Goal: Task Accomplishment & Management: Use online tool/utility

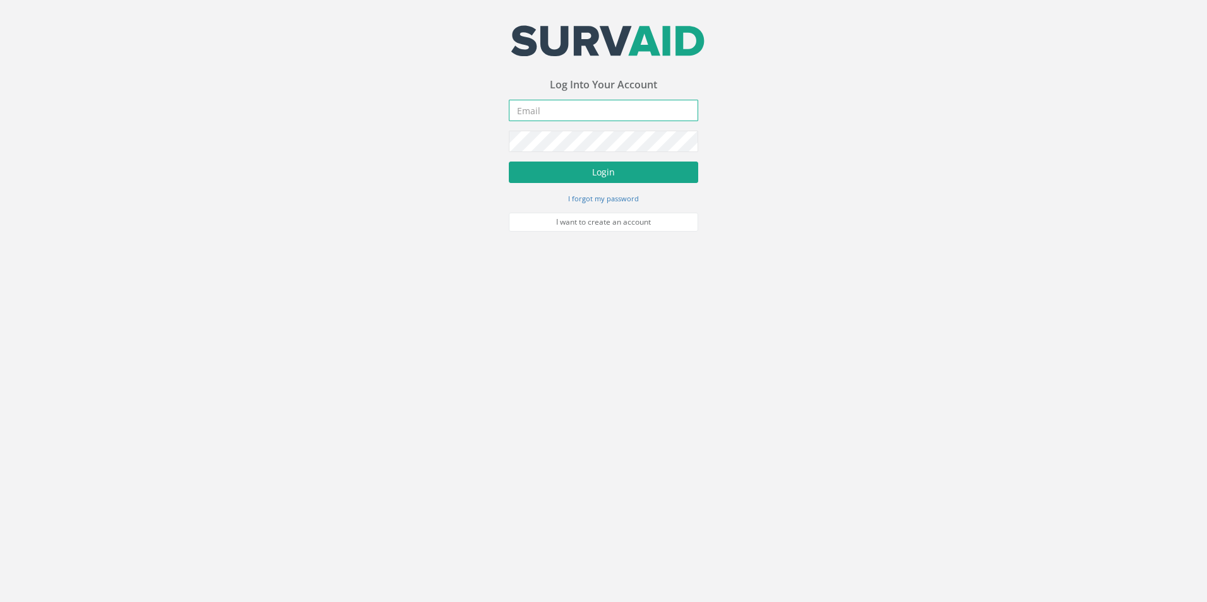
type input "[EMAIL_ADDRESS][DOMAIN_NAME]"
click at [535, 179] on button "Login" at bounding box center [603, 172] width 189 height 21
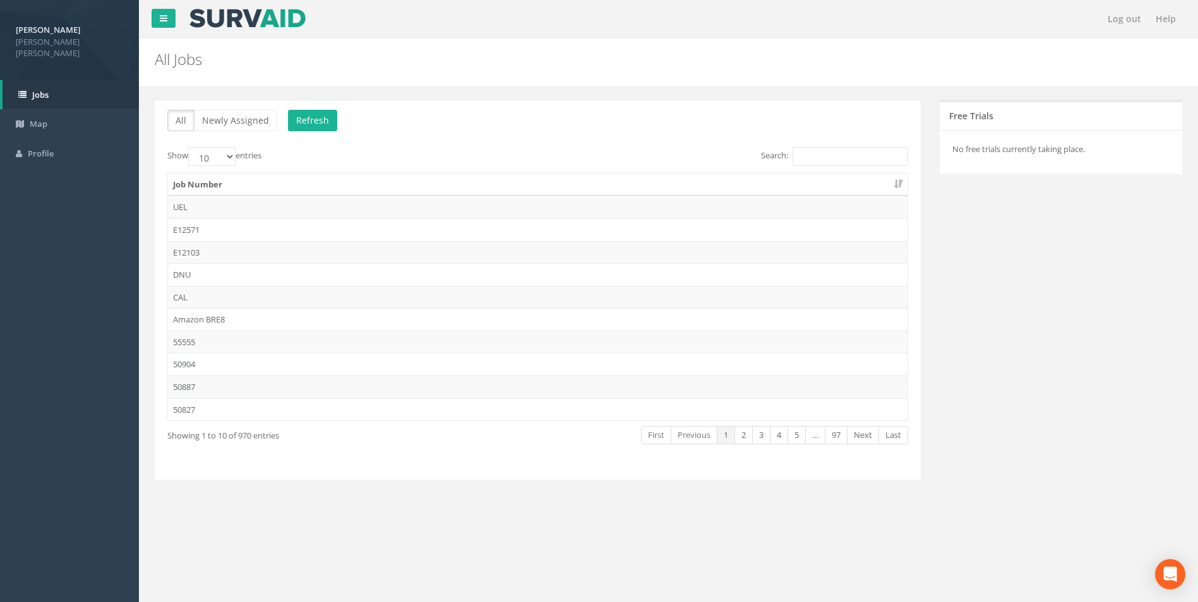
click at [804, 166] on div "Search:" at bounding box center [727, 158] width 360 height 22
click at [825, 151] on input "Search:" at bounding box center [850, 156] width 116 height 19
paste input "40927"
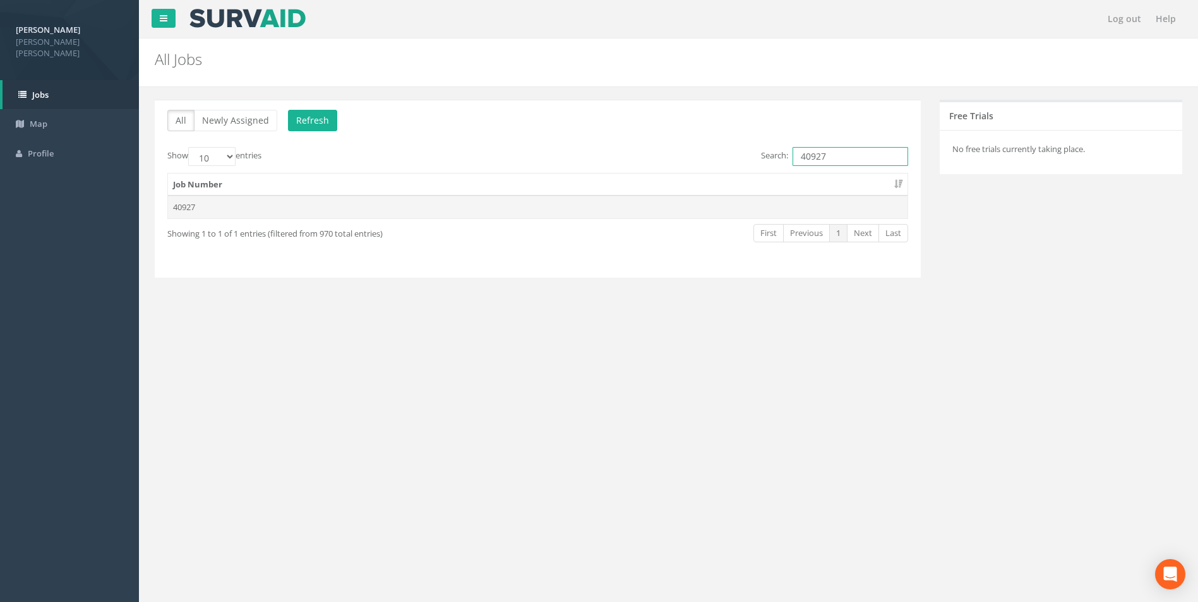
type input "40927"
click at [206, 212] on td "40927" at bounding box center [537, 207] width 739 height 23
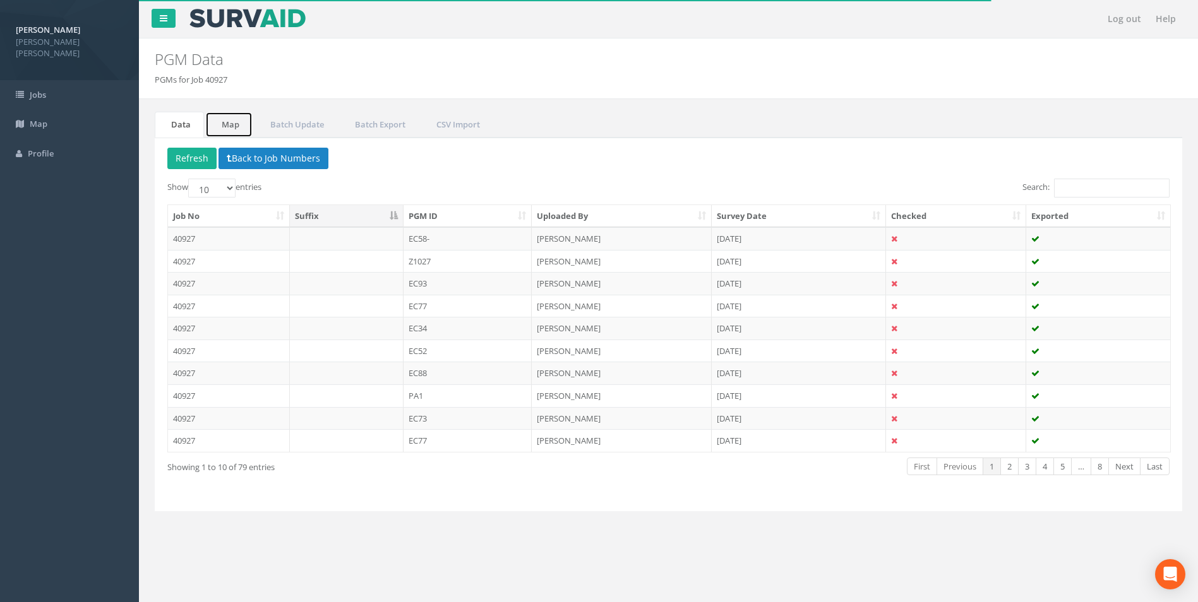
click at [226, 127] on link "Map" at bounding box center [228, 125] width 47 height 26
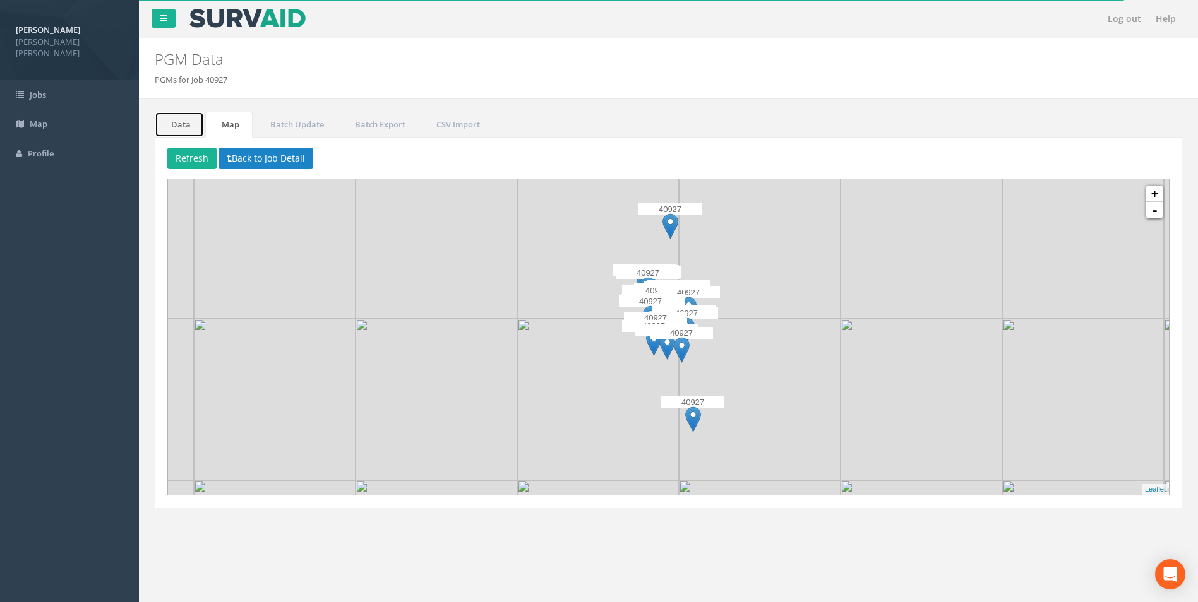
click at [196, 120] on link "Data" at bounding box center [179, 125] width 49 height 26
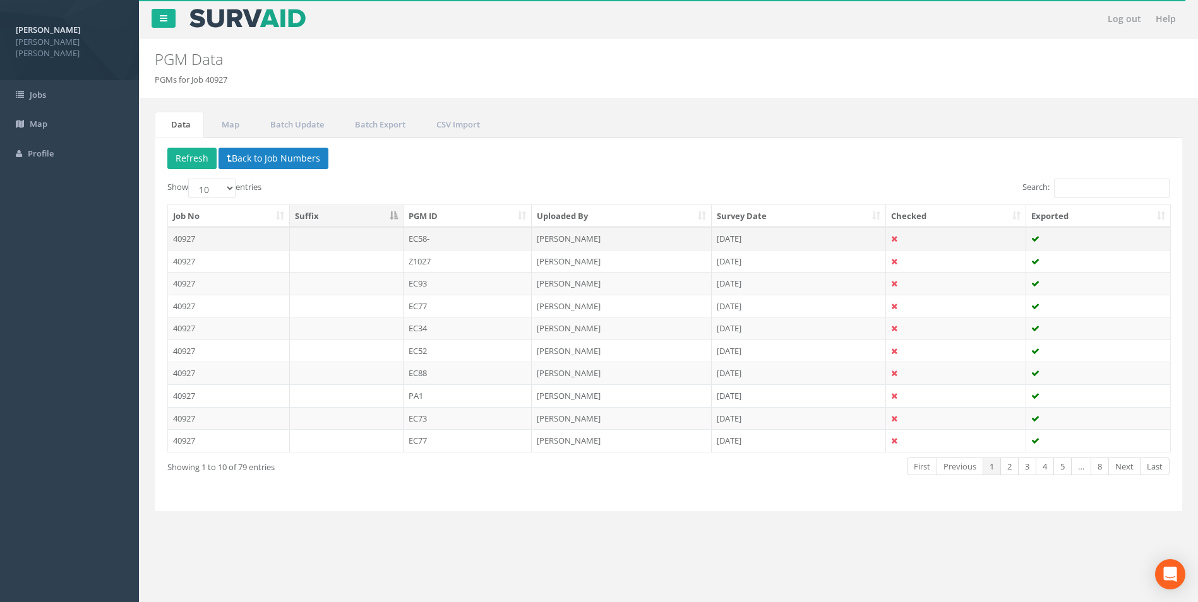
click at [290, 244] on td at bounding box center [347, 238] width 114 height 23
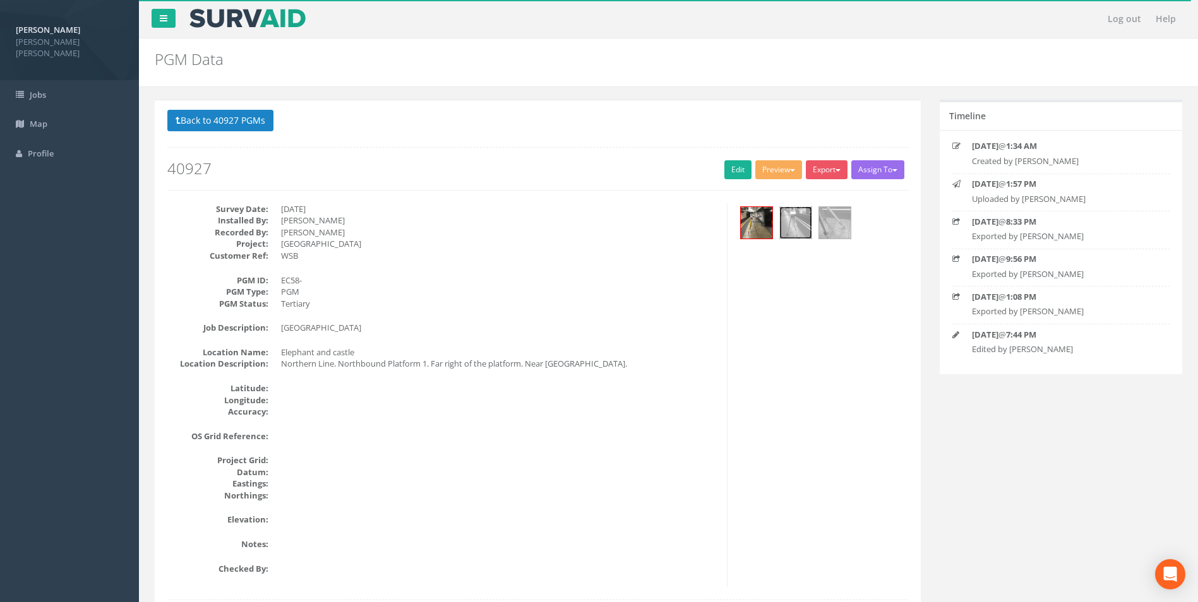
click at [790, 230] on img at bounding box center [796, 223] width 32 height 32
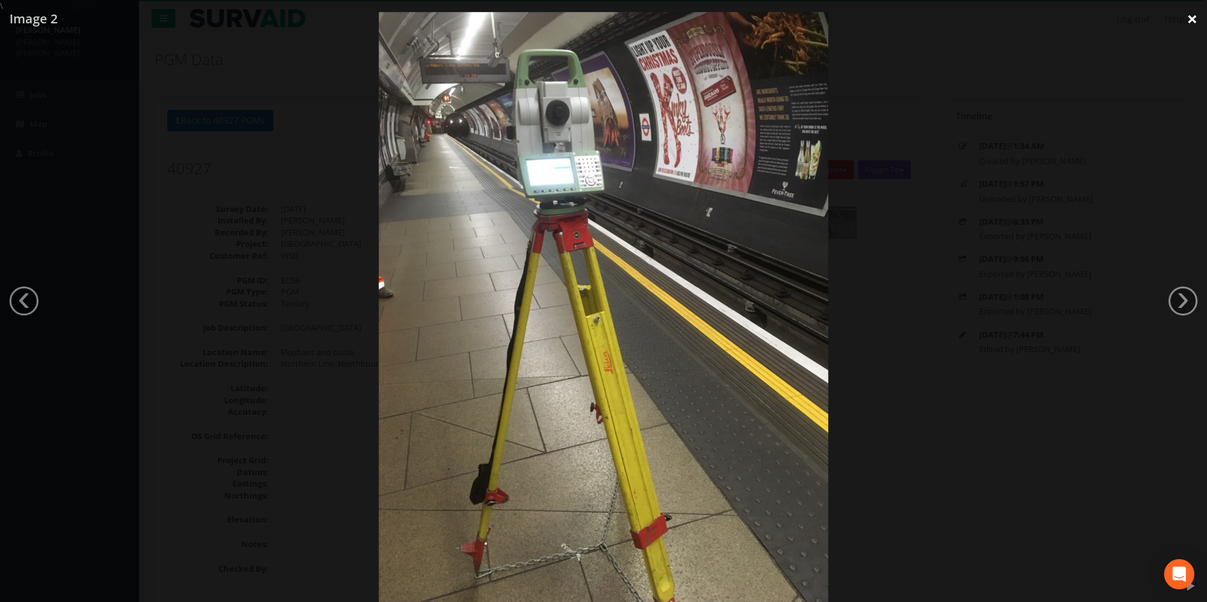
click at [1188, 15] on link "×" at bounding box center [1192, 19] width 30 height 38
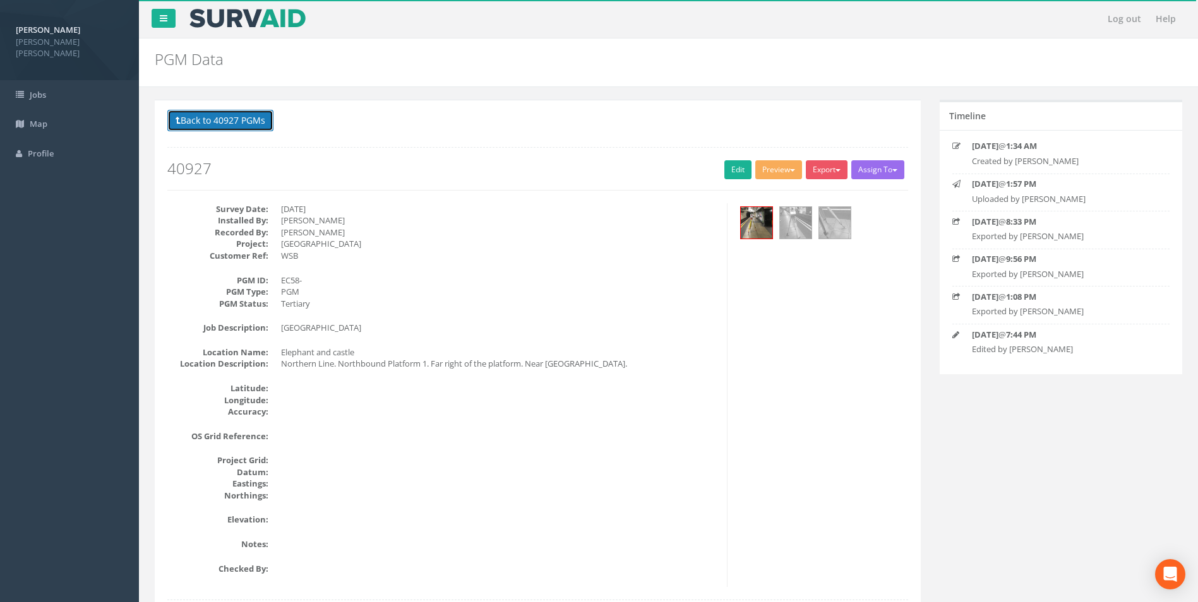
click at [216, 119] on button "Back to 40927 PGMs" at bounding box center [220, 120] width 106 height 21
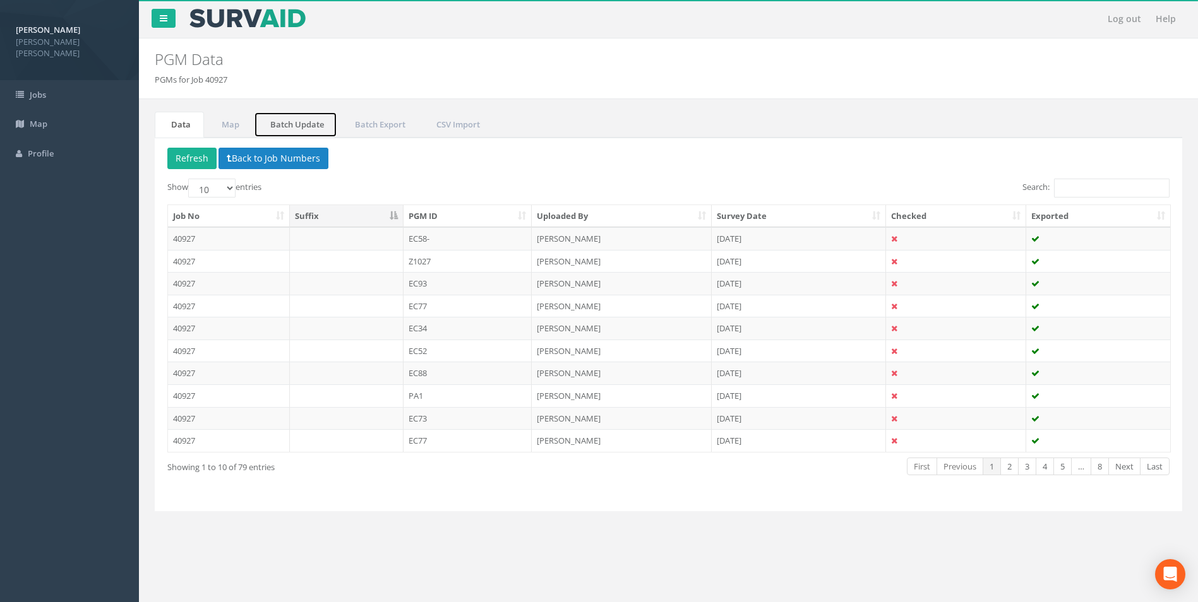
click at [304, 130] on link "Batch Update" at bounding box center [295, 125] width 83 height 26
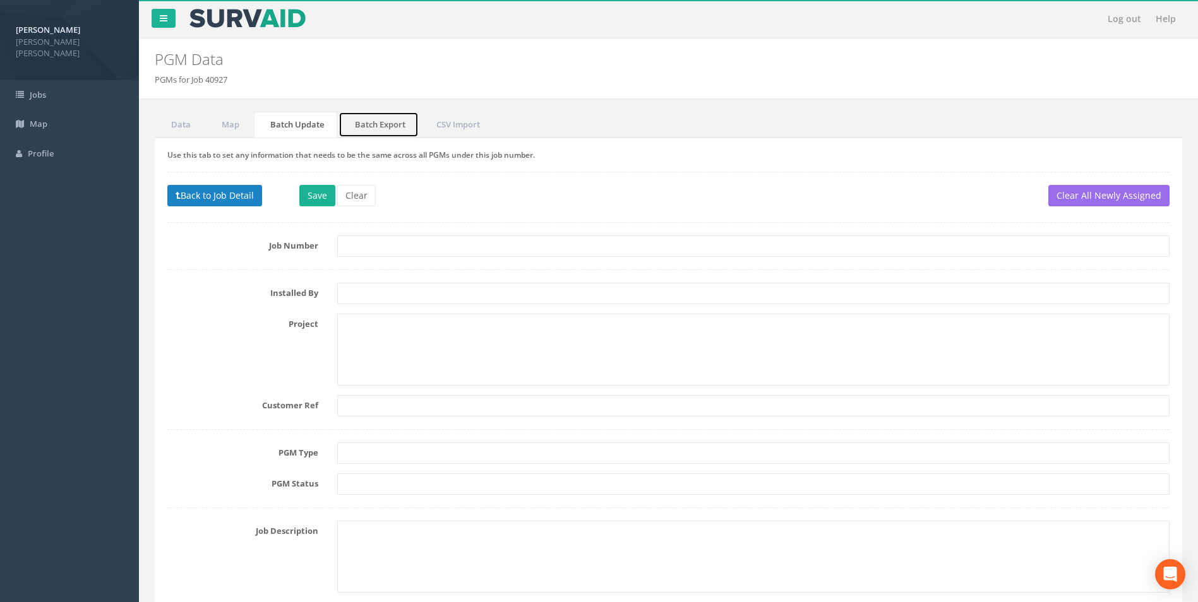
click at [371, 133] on link "Batch Export" at bounding box center [378, 125] width 80 height 26
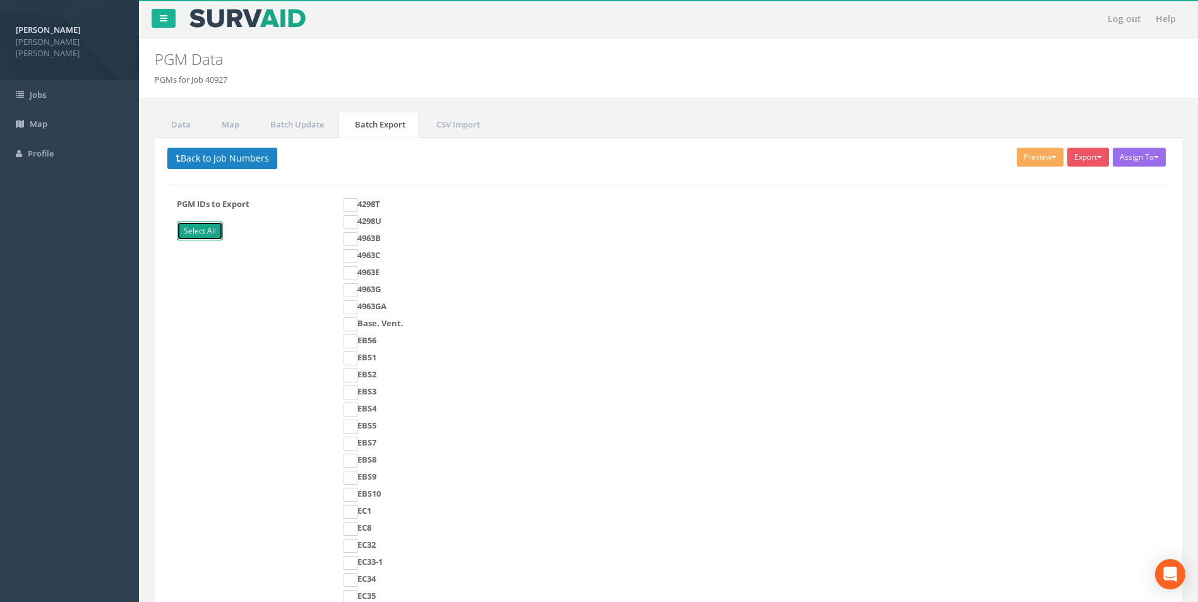
click at [196, 226] on link "Select All" at bounding box center [200, 231] width 46 height 19
checkbox input "true"
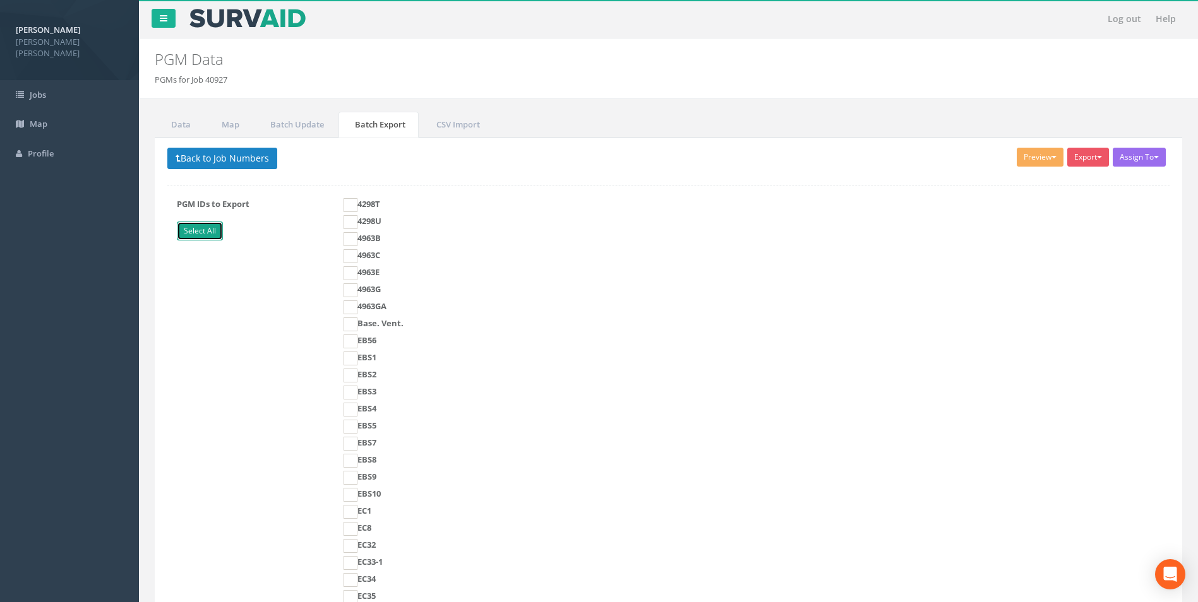
checkbox input "true"
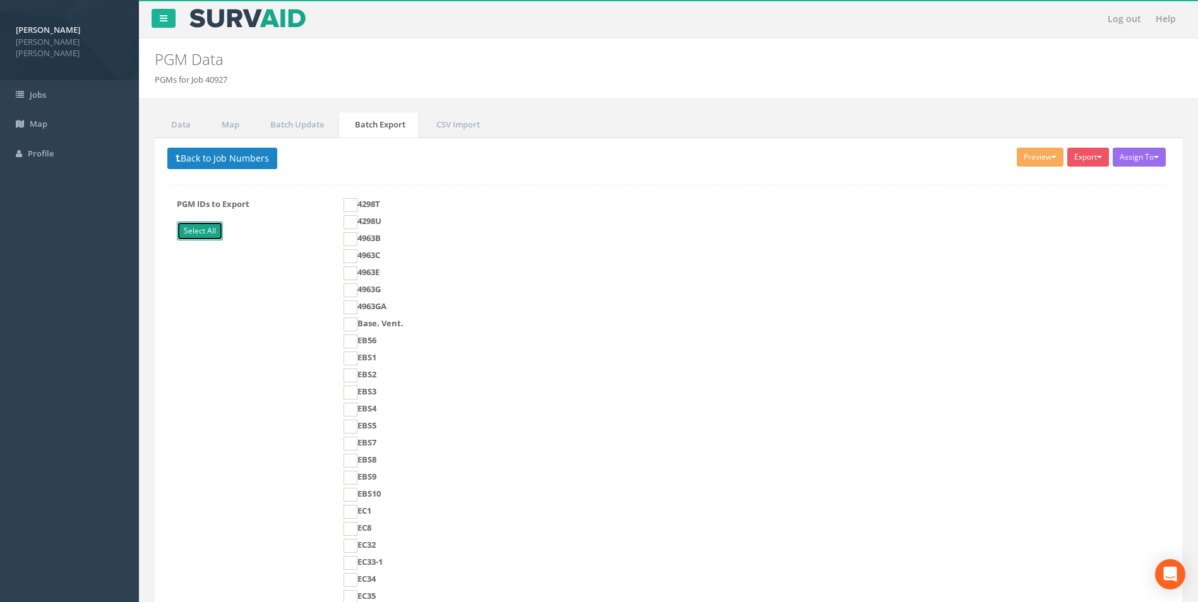
checkbox input "true"
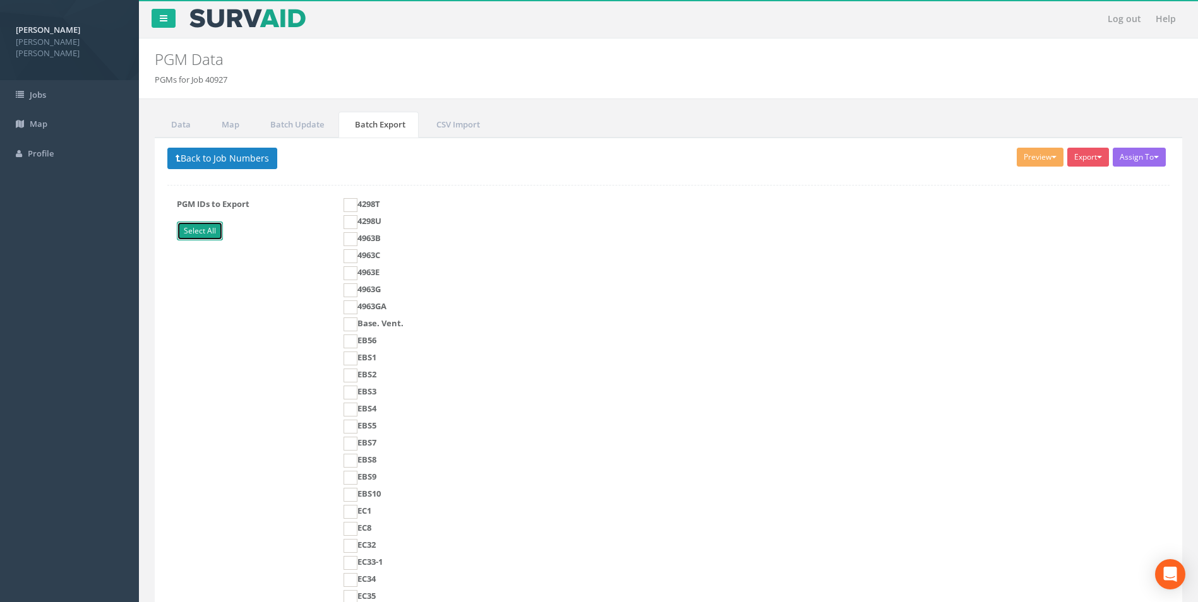
checkbox input "true"
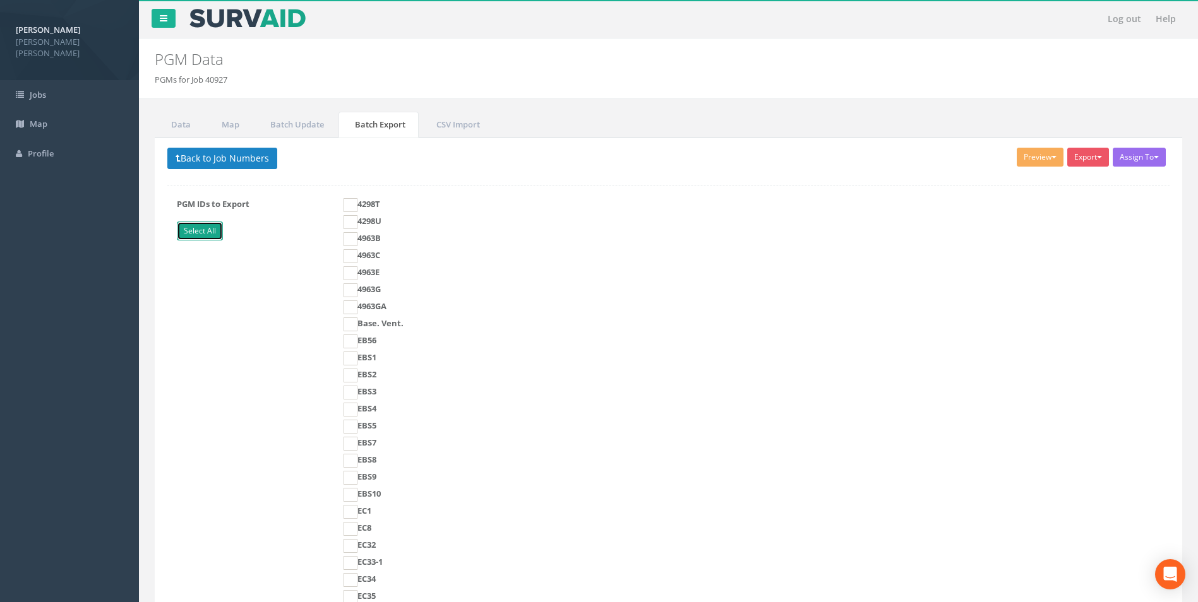
checkbox input "true"
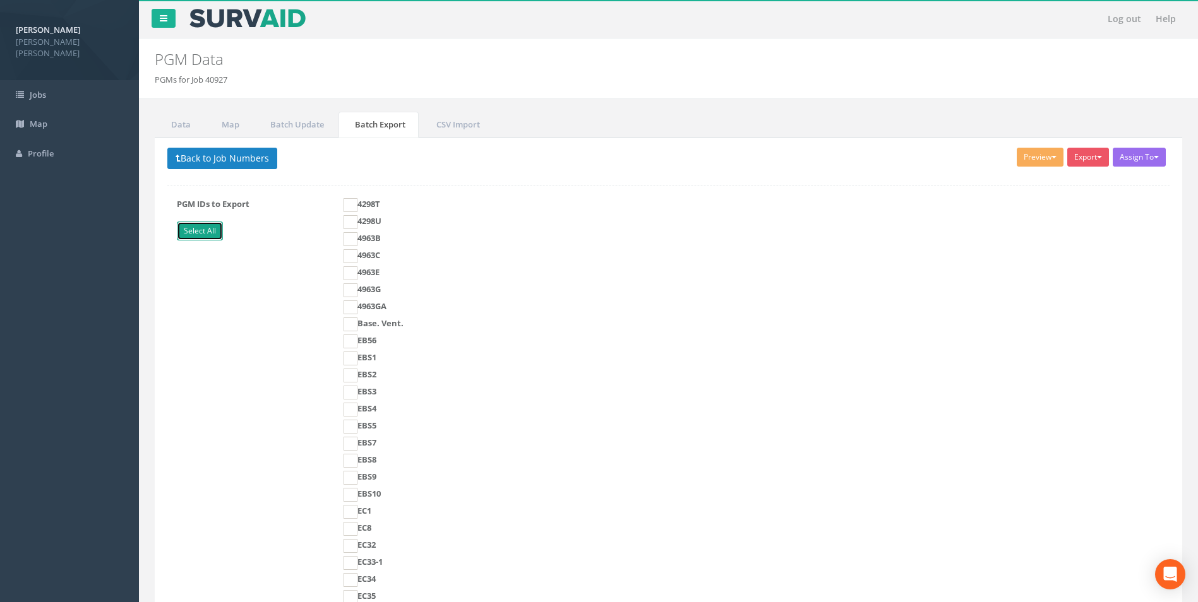
checkbox input "true"
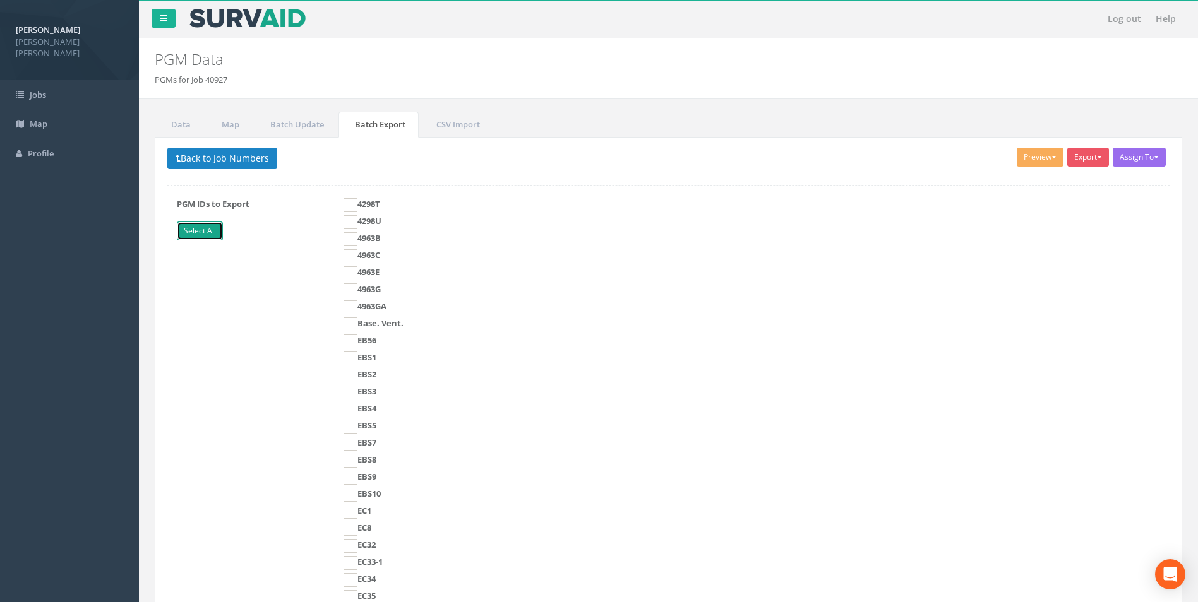
checkbox input "true"
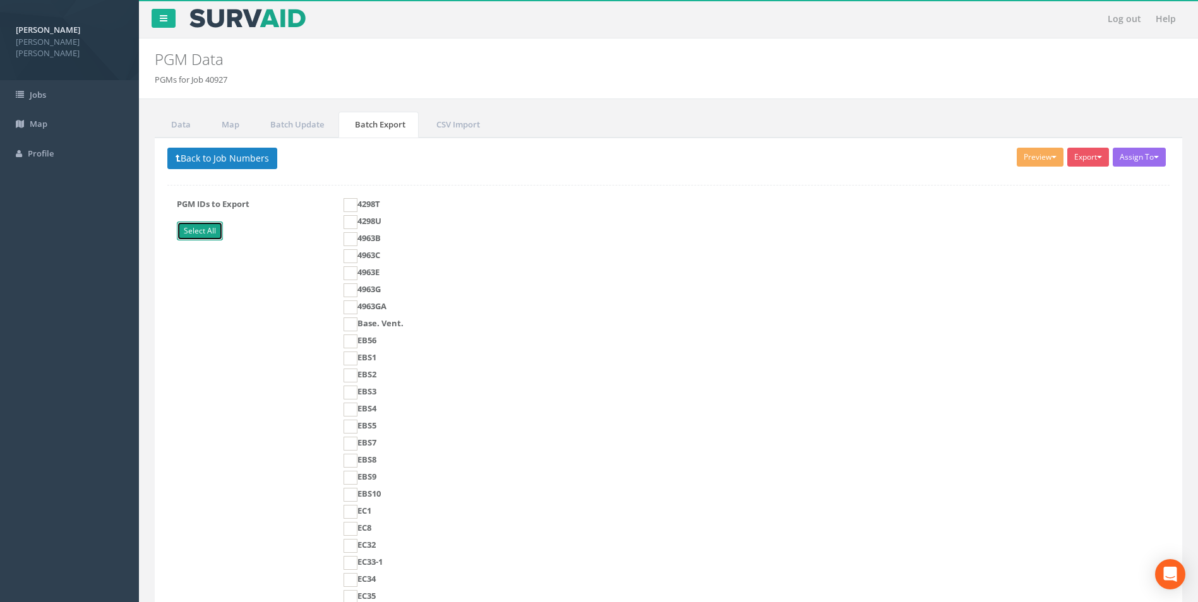
checkbox input "true"
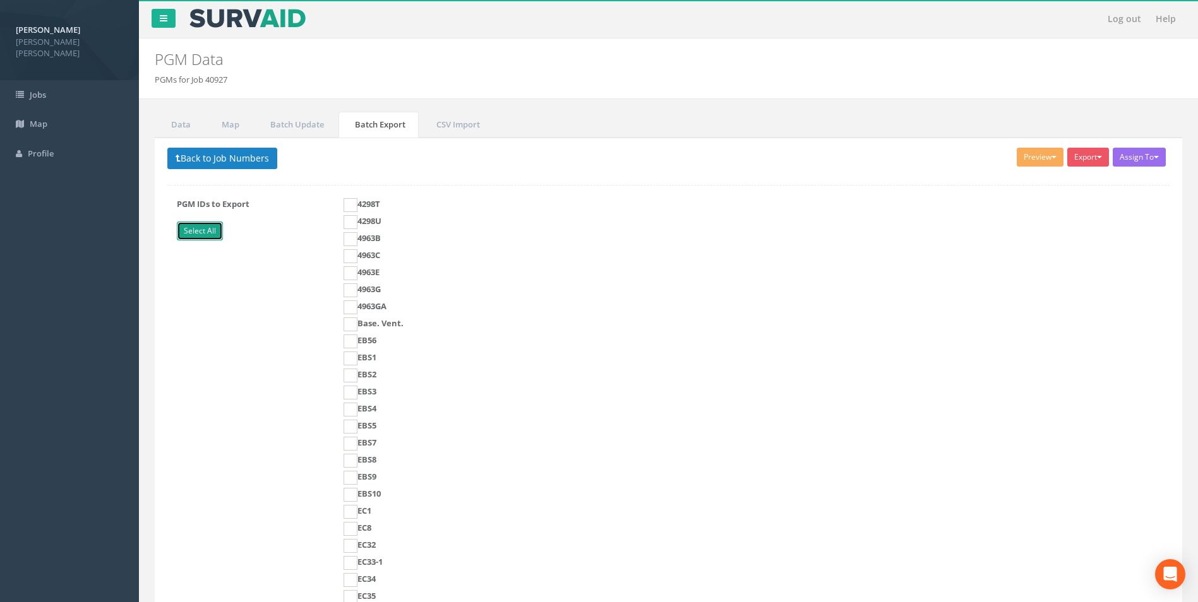
checkbox input "true"
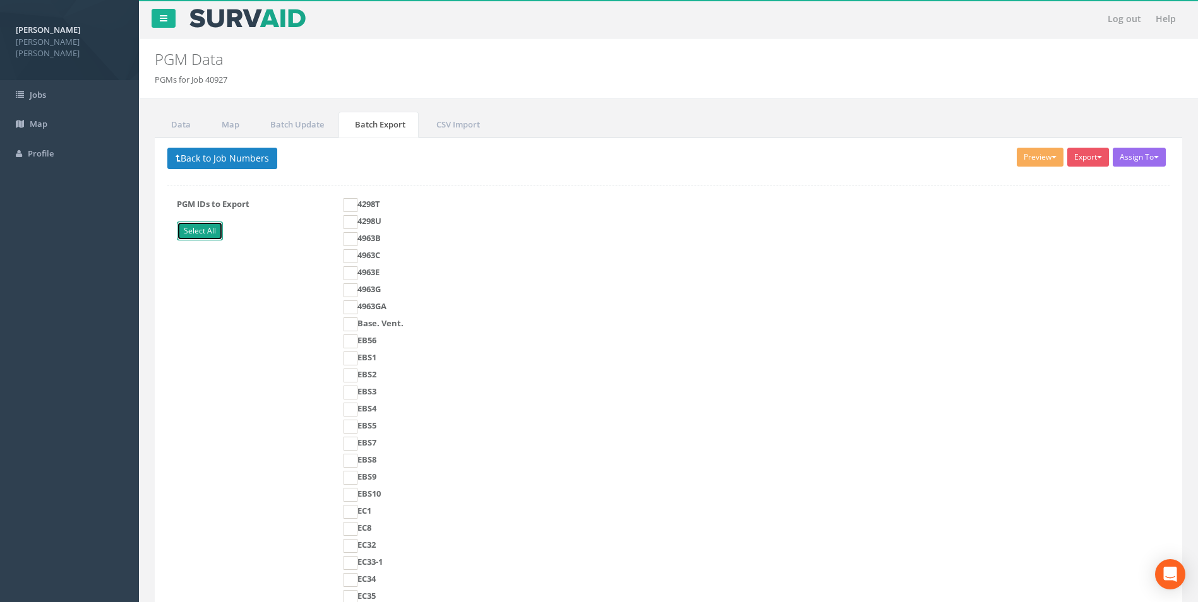
checkbox input "true"
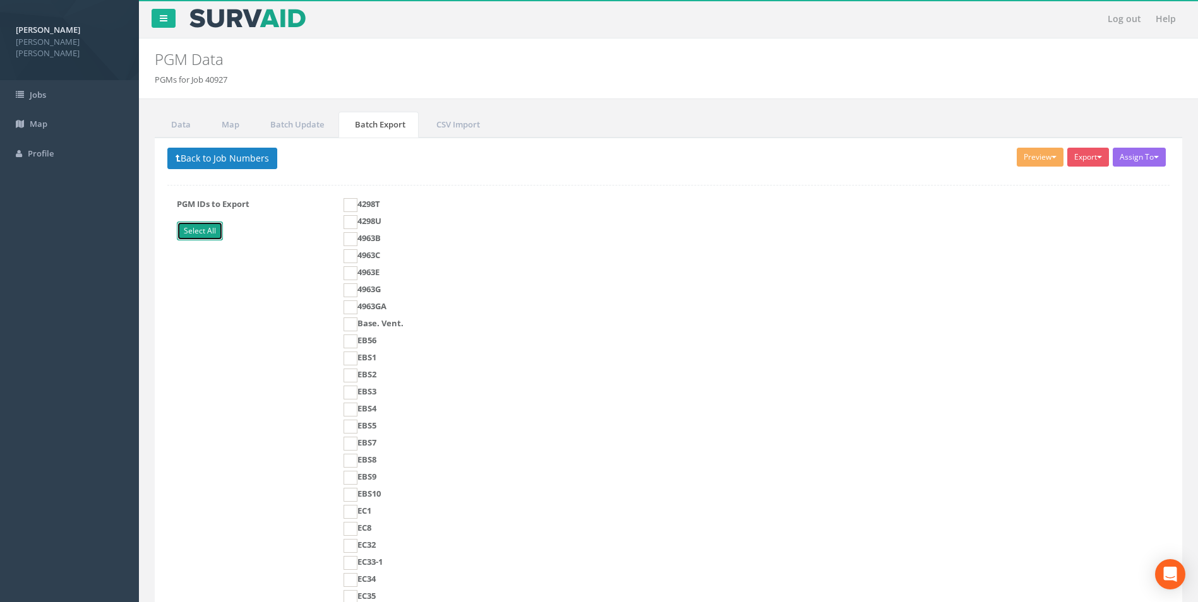
checkbox input "true"
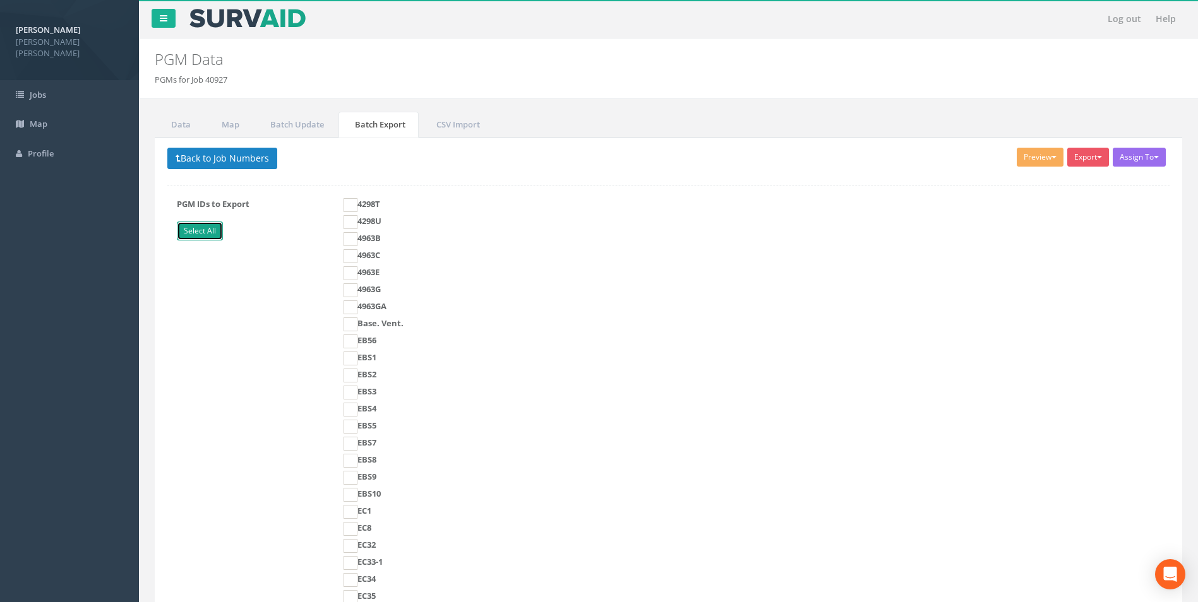
checkbox input "true"
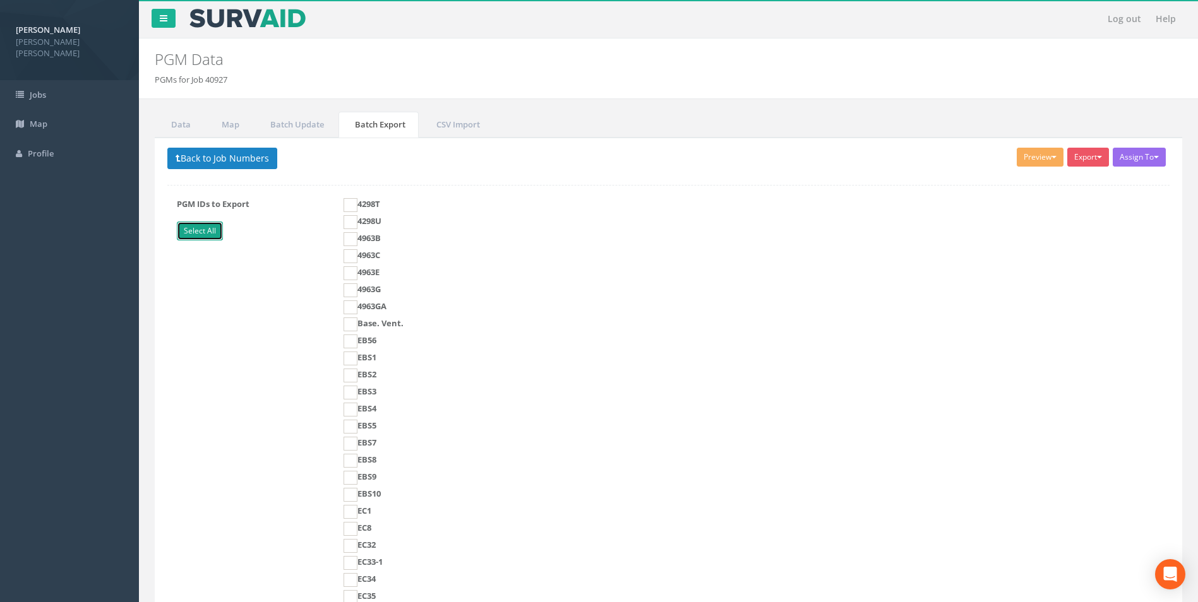
checkbox input "true"
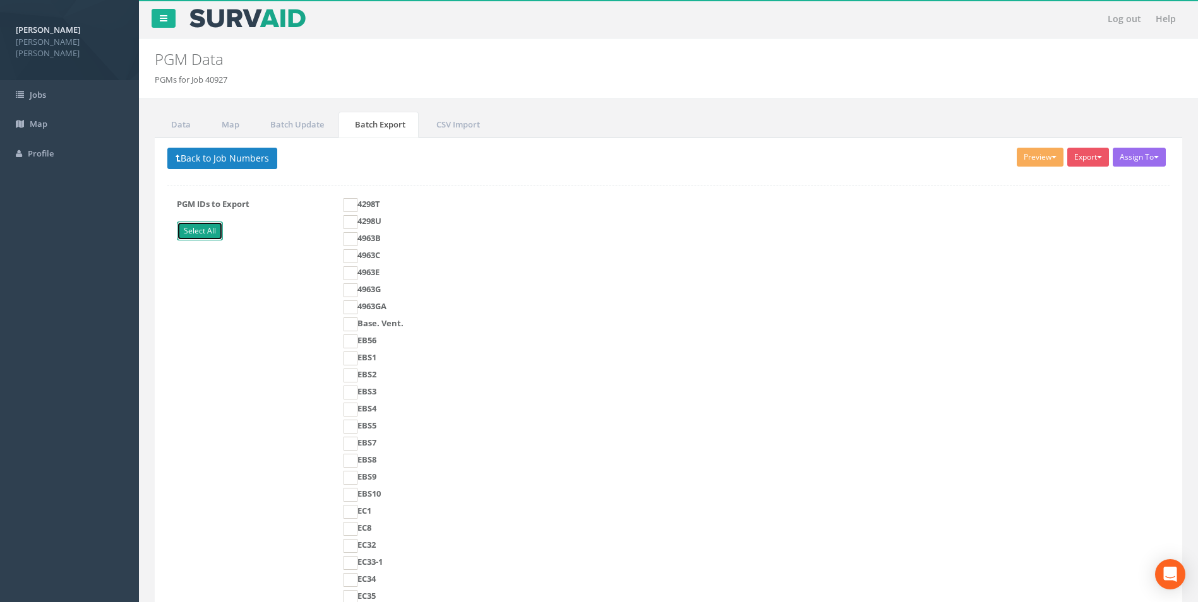
checkbox input "true"
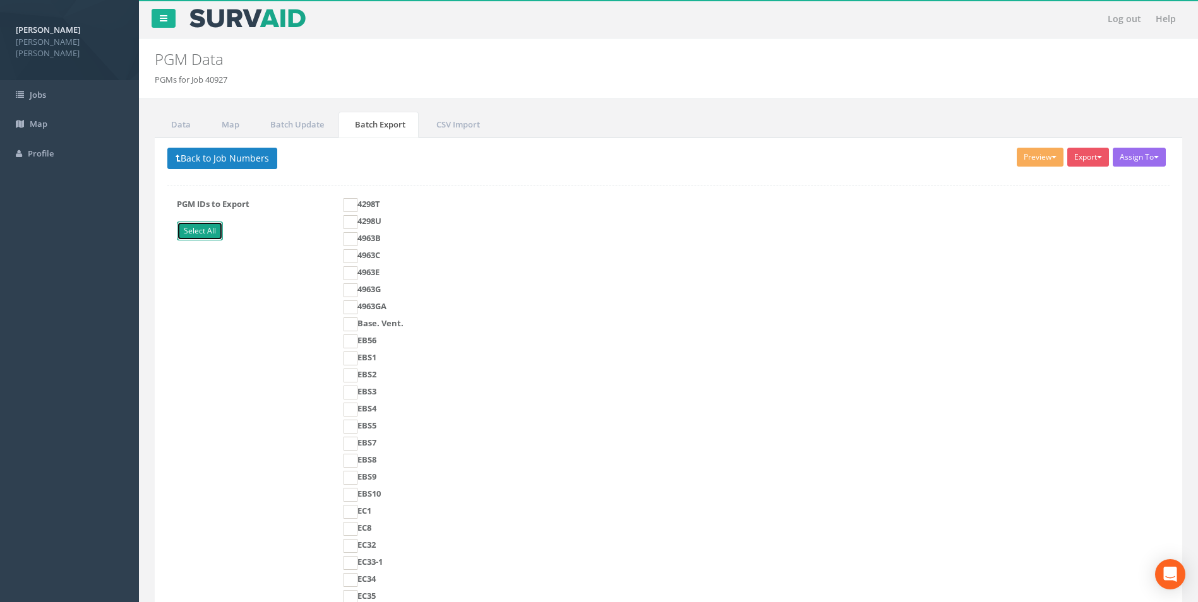
checkbox input "true"
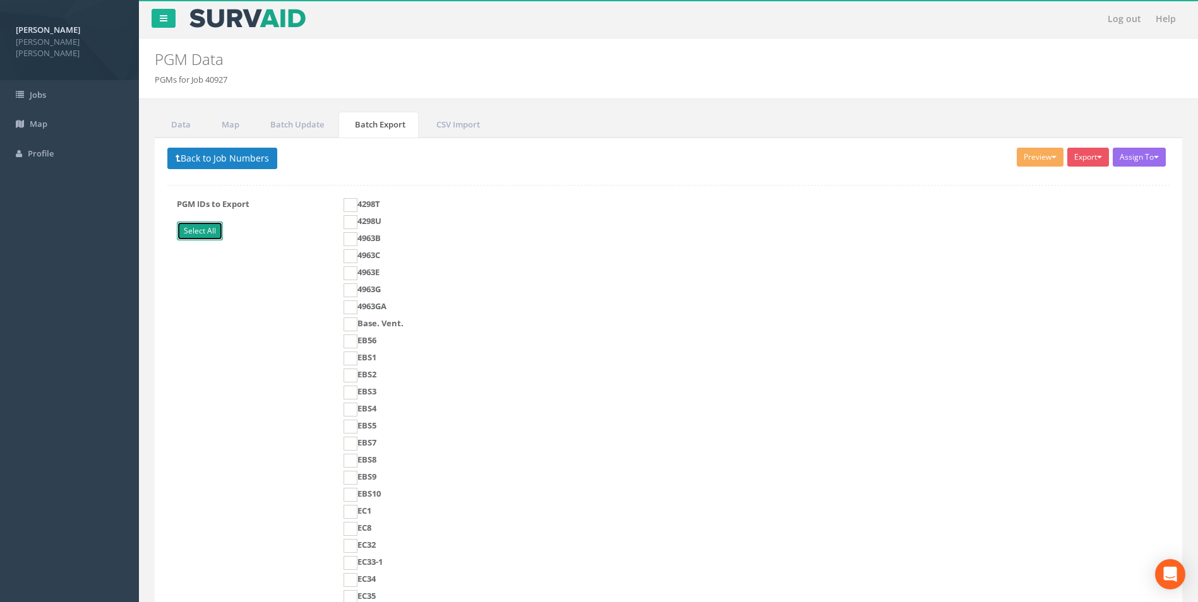
checkbox input "true"
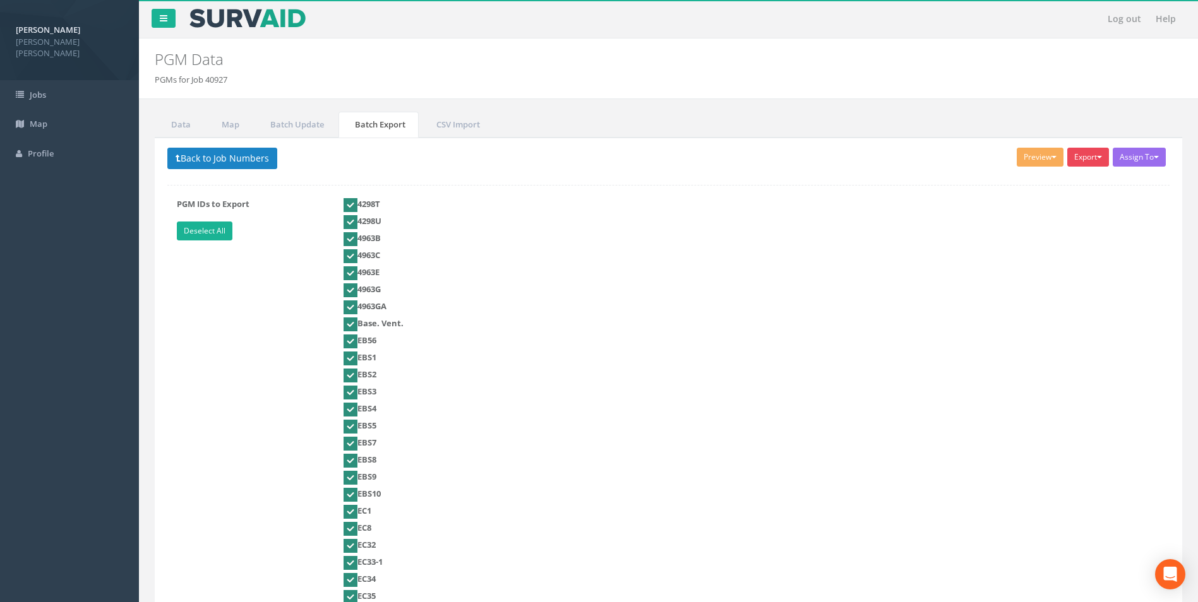
click at [1080, 160] on button "Export" at bounding box center [1088, 157] width 42 height 19
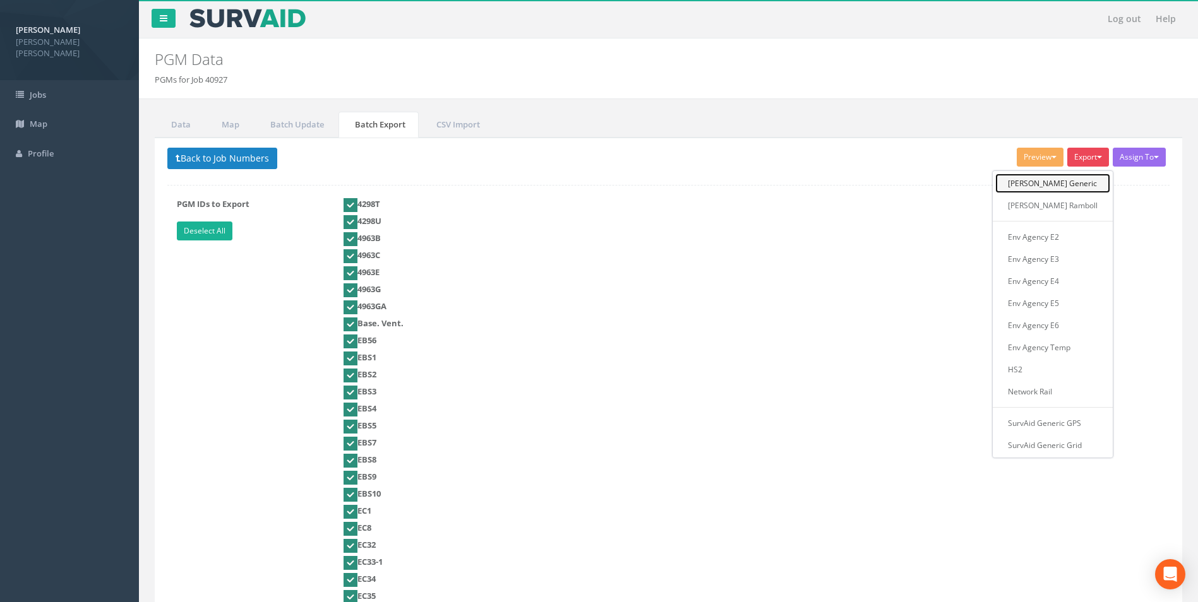
click at [1068, 189] on link "[PERSON_NAME] Generic" at bounding box center [1052, 184] width 115 height 20
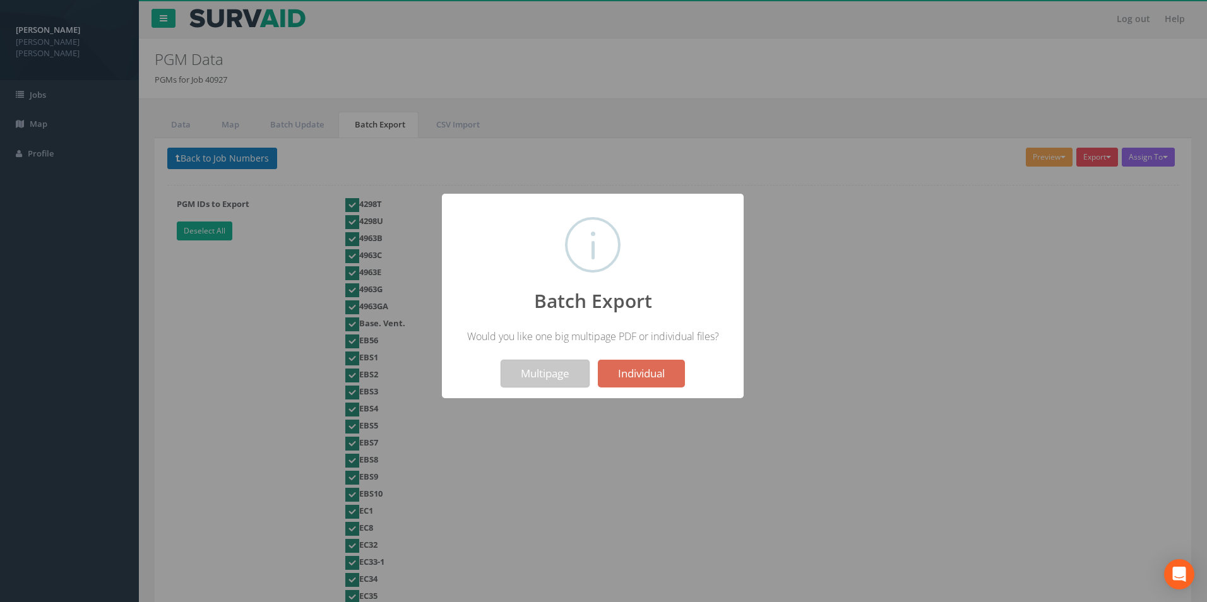
click at [571, 376] on button "Multipage" at bounding box center [545, 374] width 89 height 28
